Goal: Check status: Check status

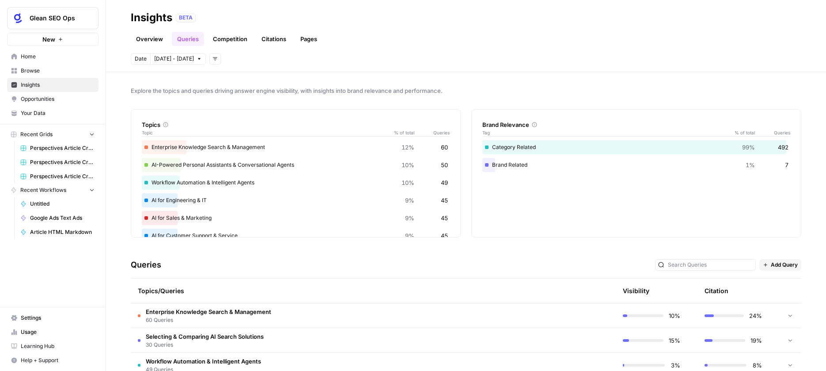
click at [155, 37] on link "Overview" at bounding box center [150, 39] width 38 height 14
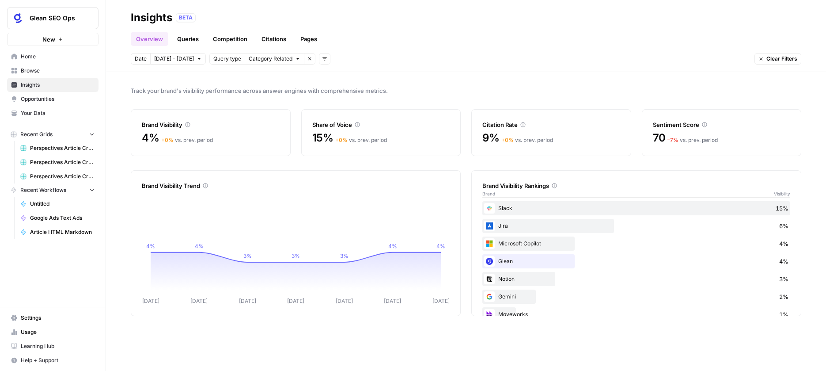
click at [184, 59] on span "[DATE] - [DATE]" at bounding box center [174, 59] width 40 height 8
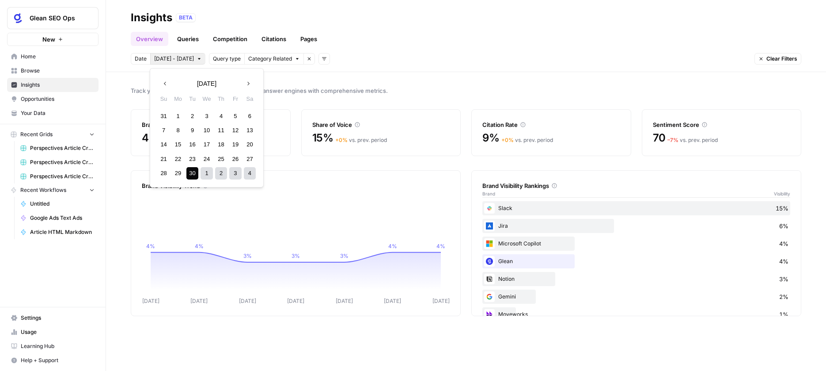
click at [166, 84] on icon "button" at bounding box center [165, 83] width 6 height 6
click at [206, 129] on div "6" at bounding box center [206, 130] width 12 height 12
click at [251, 83] on icon "button" at bounding box center [248, 83] width 6 height 6
click at [253, 82] on button "Next month" at bounding box center [248, 84] width 16 height 16
click at [169, 129] on div "5" at bounding box center [164, 130] width 12 height 12
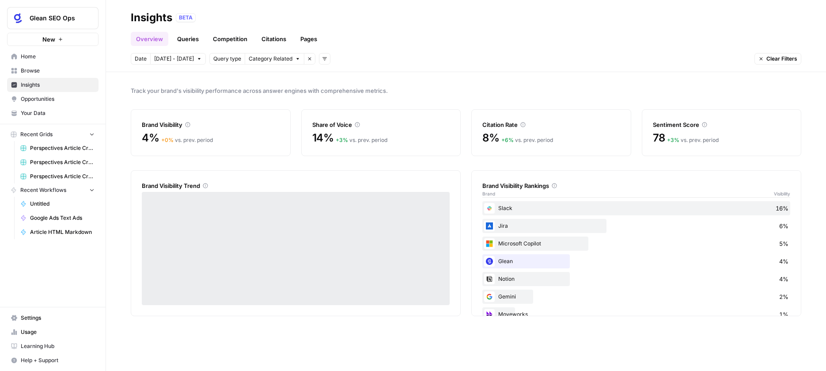
click at [187, 59] on span "[DATE] - [DATE]" at bounding box center [174, 59] width 40 height 8
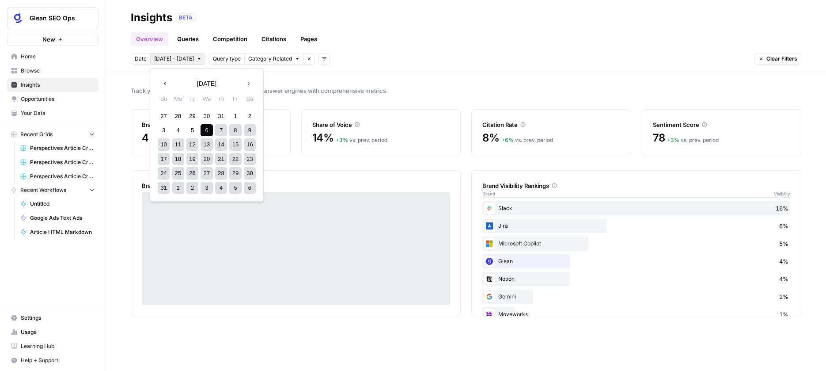
click at [248, 83] on icon "button" at bounding box center [248, 83] width 6 height 6
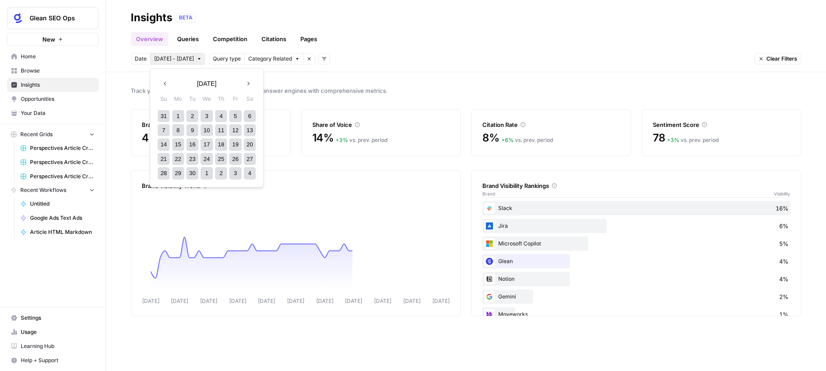
click at [463, 61] on div "Date [DATE] - [DATE] Query type Category Related Remove filter Add filters Clea…" at bounding box center [466, 58] width 670 height 11
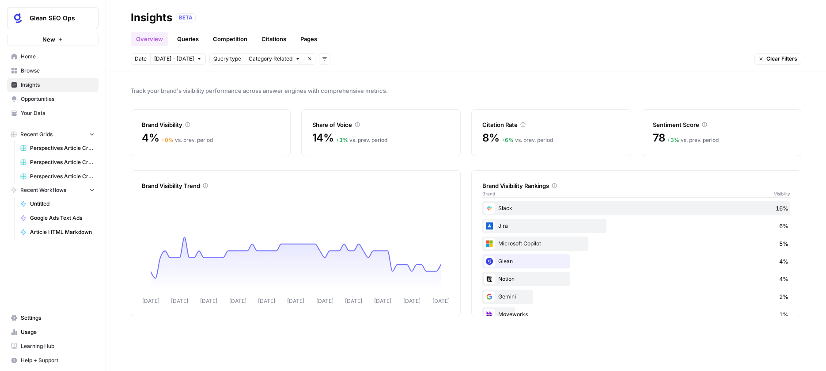
click at [171, 60] on span "[DATE] - [DATE]" at bounding box center [174, 59] width 40 height 8
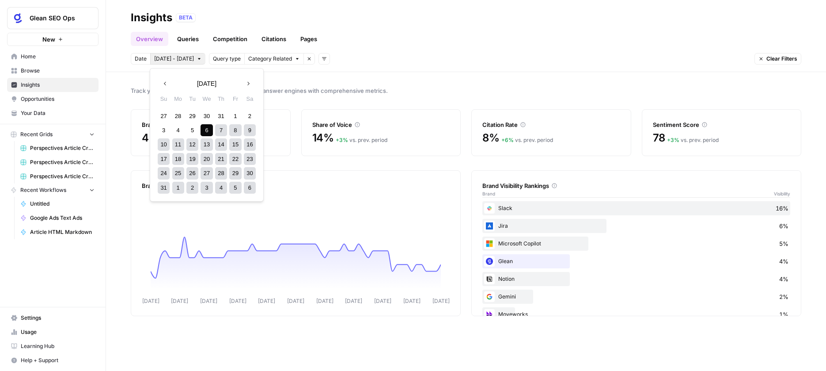
click at [217, 128] on div "7" at bounding box center [221, 130] width 12 height 12
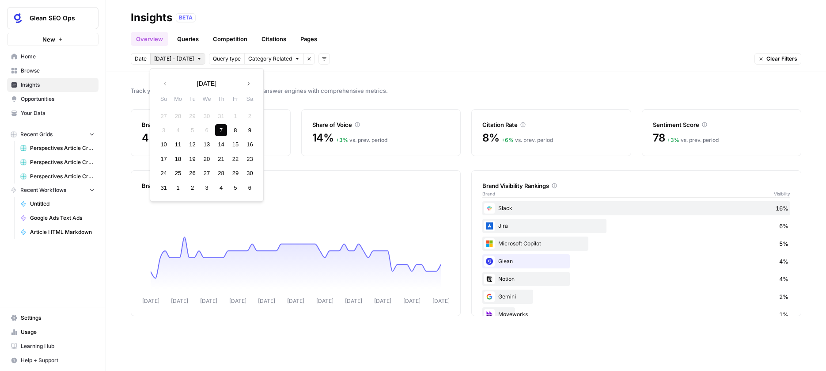
click at [249, 83] on icon "button" at bounding box center [248, 84] width 2 height 4
click at [177, 131] on div "6" at bounding box center [178, 130] width 12 height 12
